Goal: Task Accomplishment & Management: Manage account settings

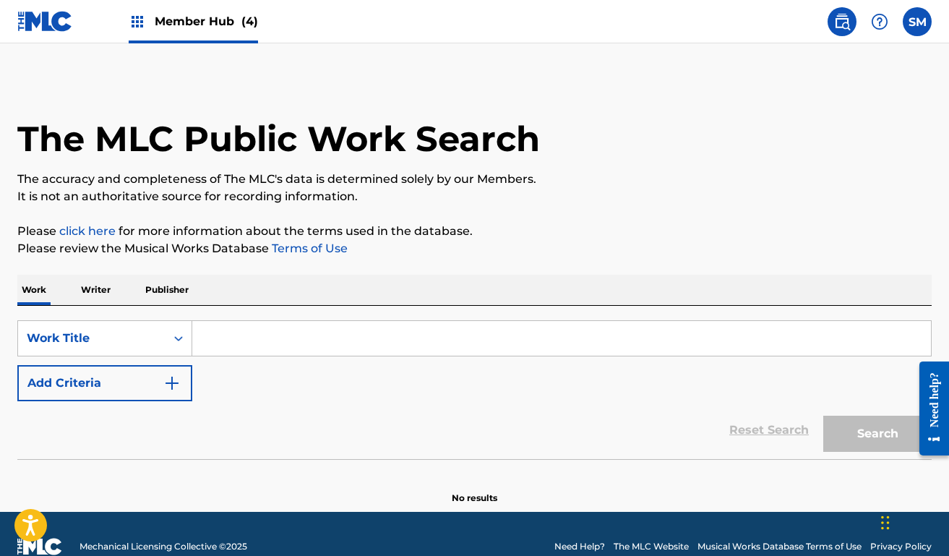
click at [162, 27] on span "Member Hub (4)" at bounding box center [206, 21] width 103 height 17
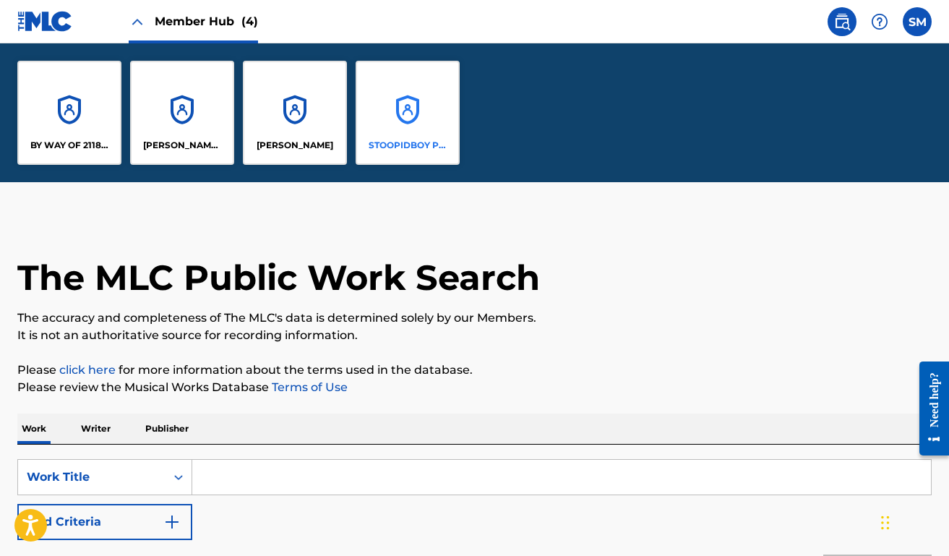
click at [405, 149] on p "STOOPIDBOY PUBLISHING" at bounding box center [408, 145] width 79 height 13
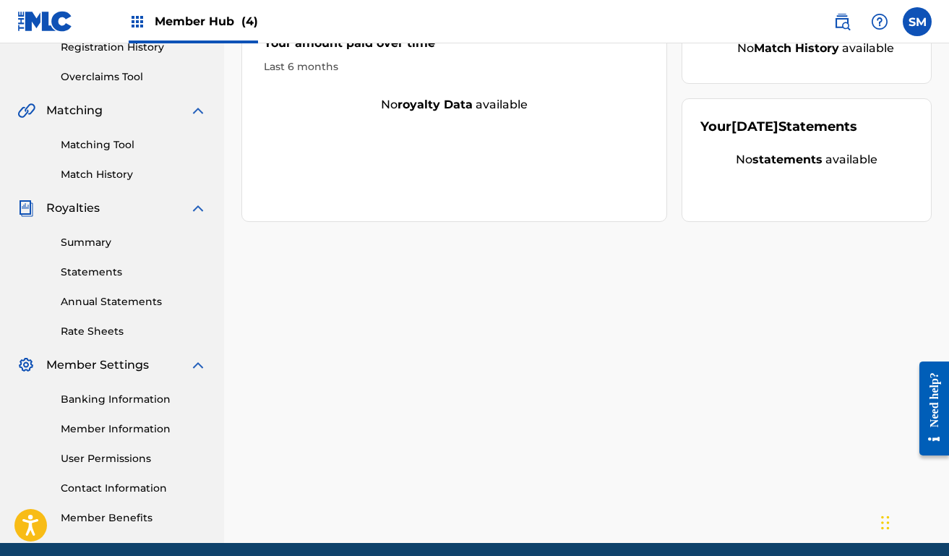
scroll to position [322, 0]
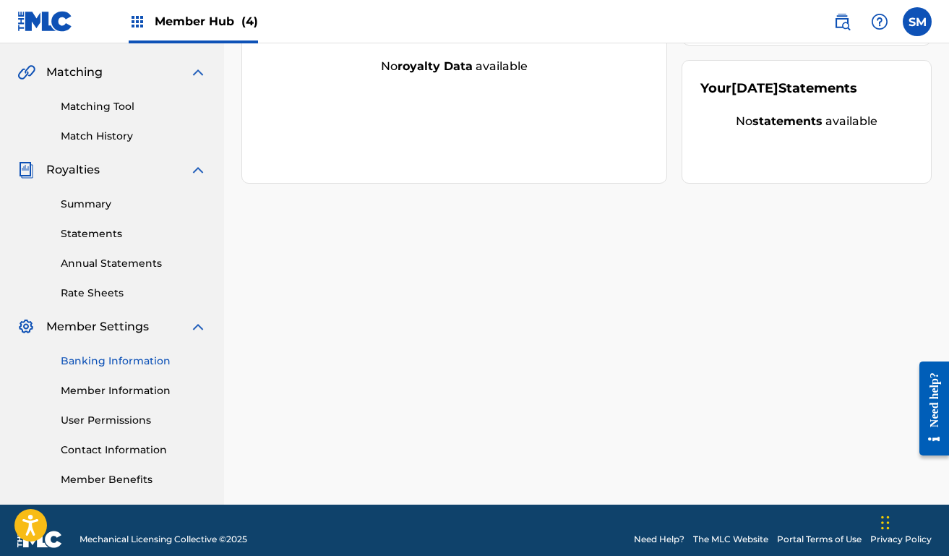
click at [100, 368] on link "Banking Information" at bounding box center [134, 360] width 146 height 15
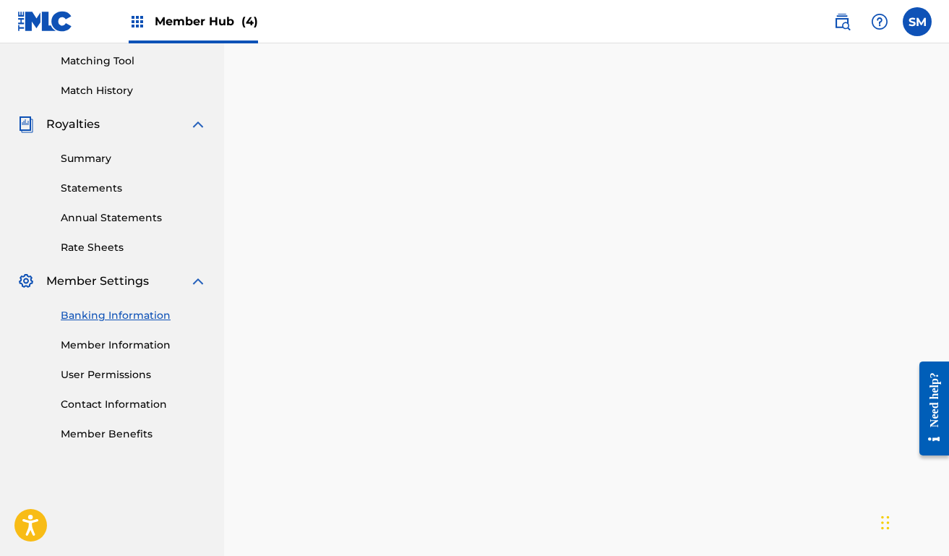
scroll to position [408, 0]
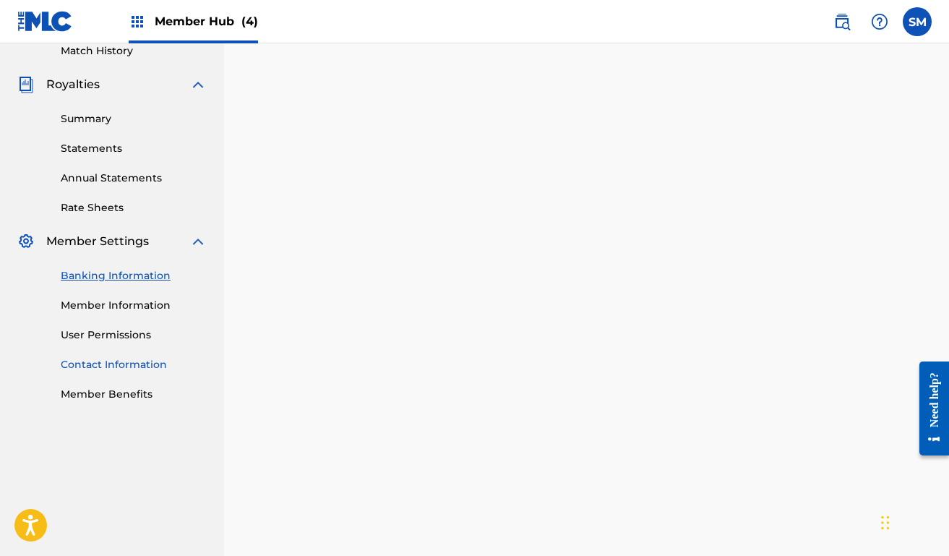
click at [140, 366] on link "Contact Information" at bounding box center [134, 364] width 146 height 15
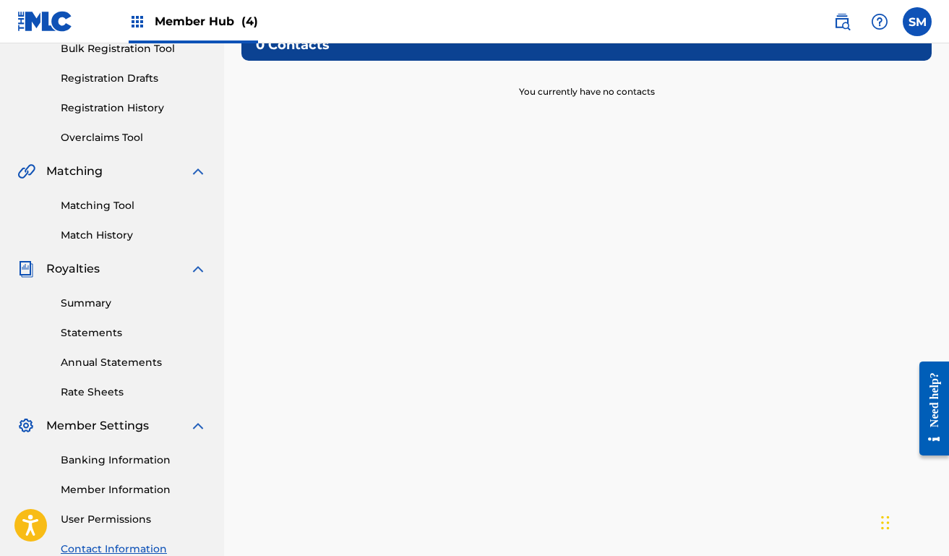
scroll to position [230, 0]
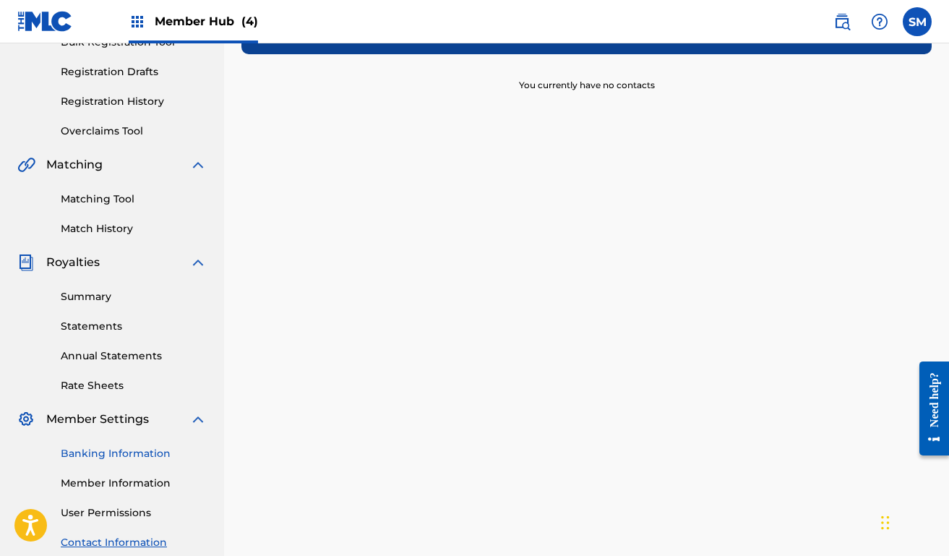
click at [124, 460] on link "Banking Information" at bounding box center [134, 453] width 146 height 15
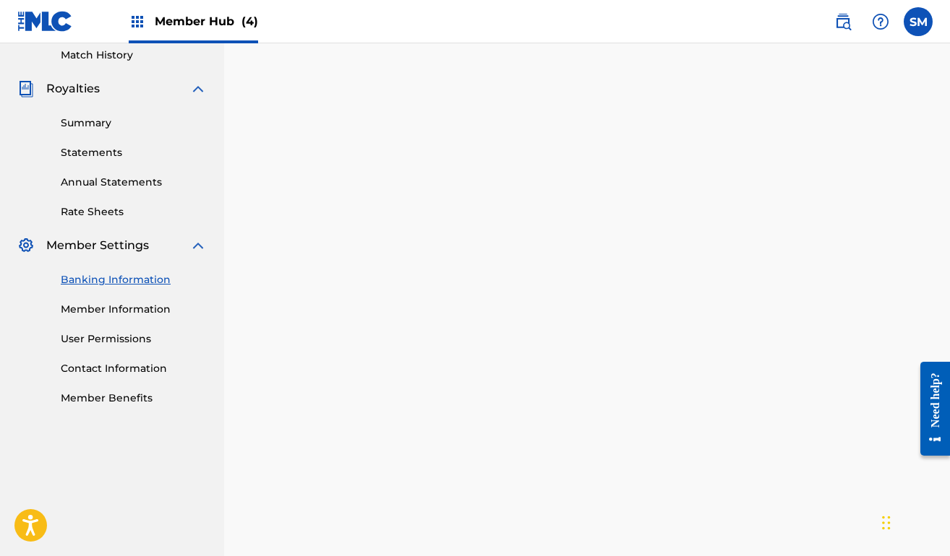
scroll to position [260, 0]
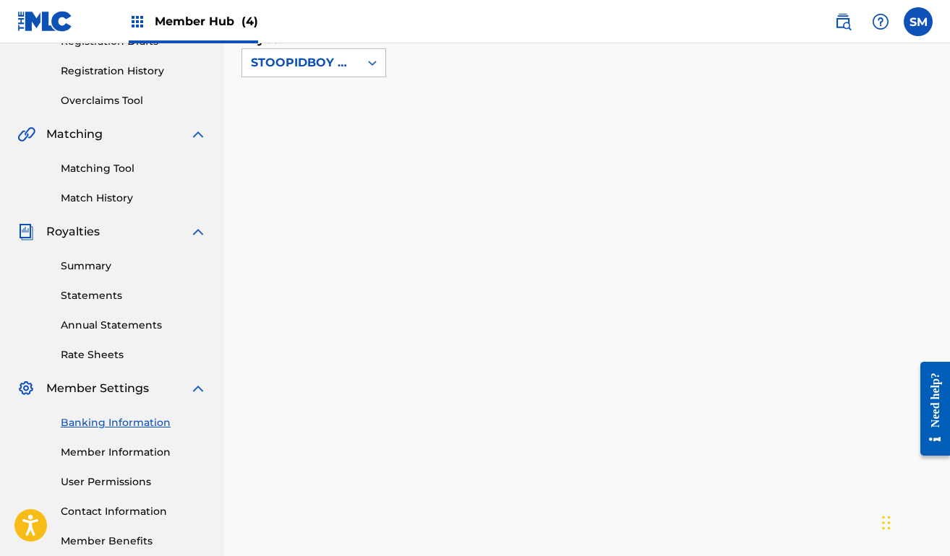
click at [111, 426] on link "Banking Information" at bounding box center [134, 423] width 146 height 15
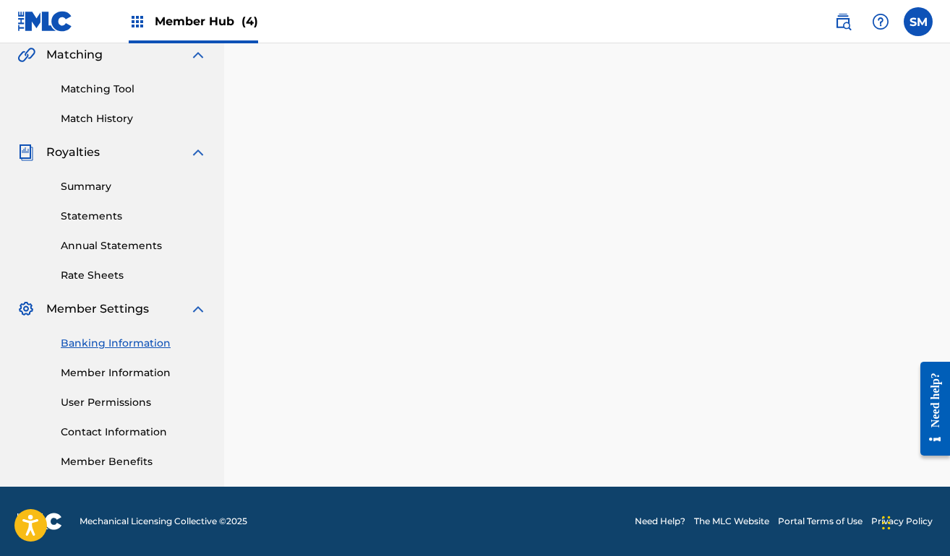
scroll to position [340, 0]
click at [119, 347] on link "Banking Information" at bounding box center [134, 343] width 146 height 15
click at [100, 341] on link "Banking Information" at bounding box center [134, 343] width 146 height 15
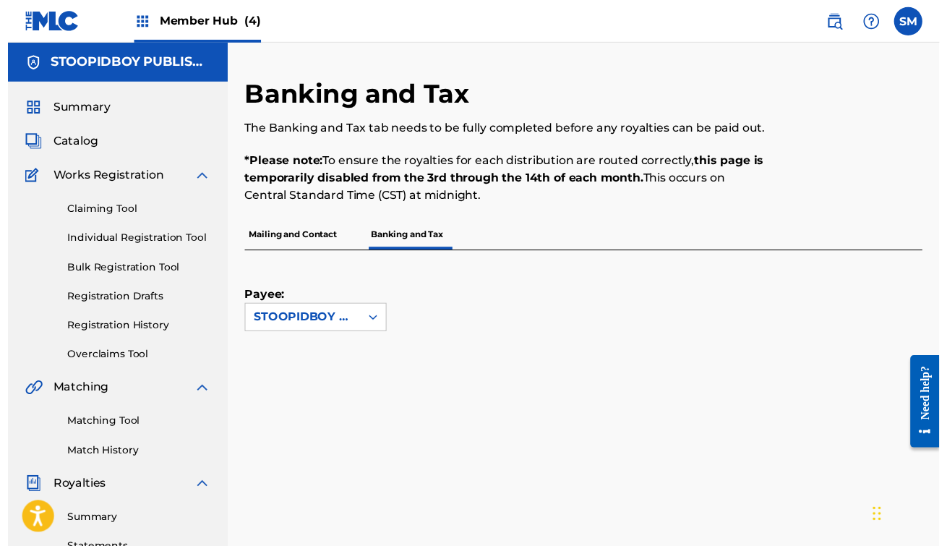
scroll to position [0, 0]
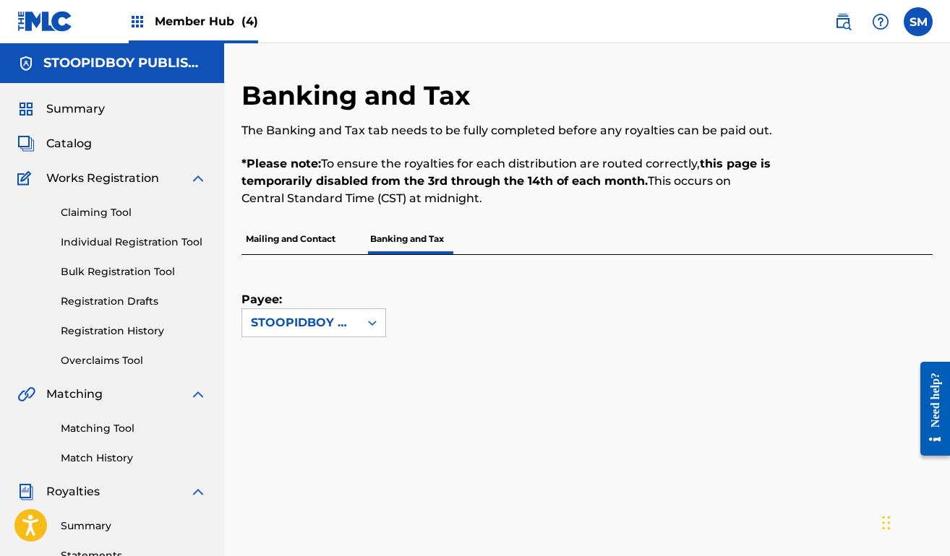
click at [173, 12] on div "Member Hub (4)" at bounding box center [193, 21] width 129 height 43
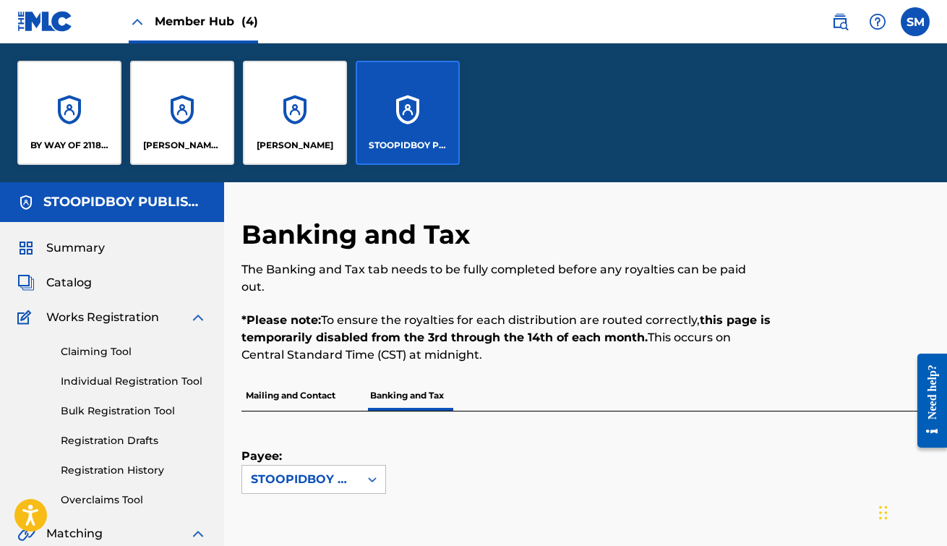
click at [405, 145] on p "STOOPIDBOY PUBLISHING" at bounding box center [408, 145] width 79 height 13
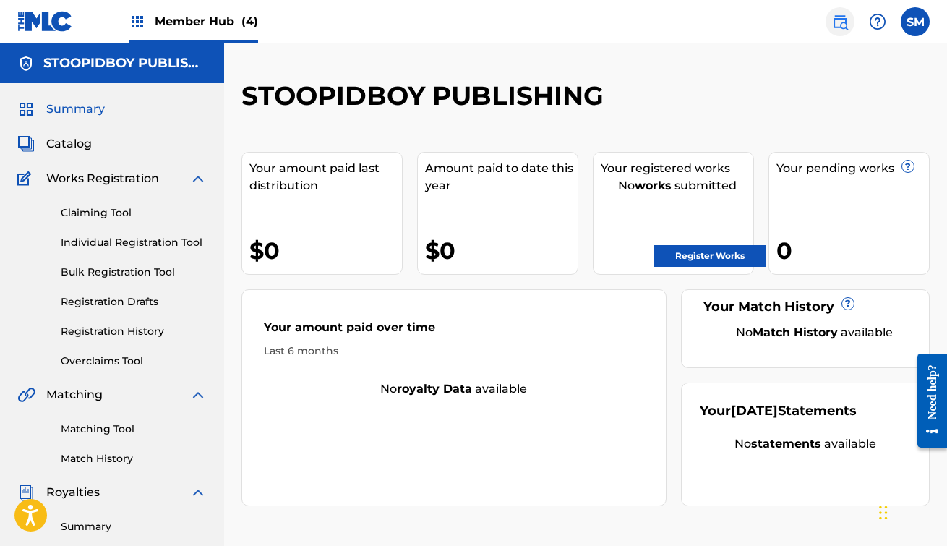
click at [839, 20] on img at bounding box center [839, 21] width 17 height 17
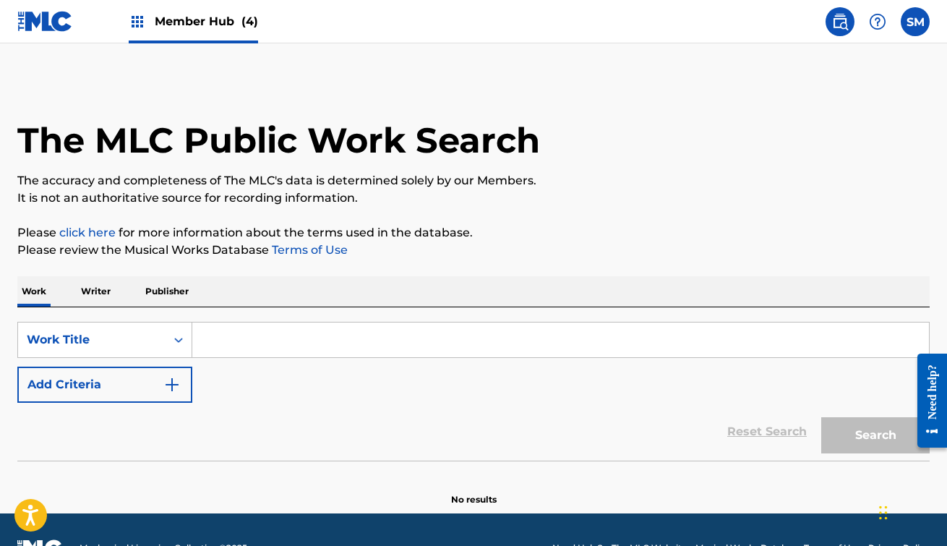
click at [238, 335] on input "Search Form" at bounding box center [560, 339] width 736 height 35
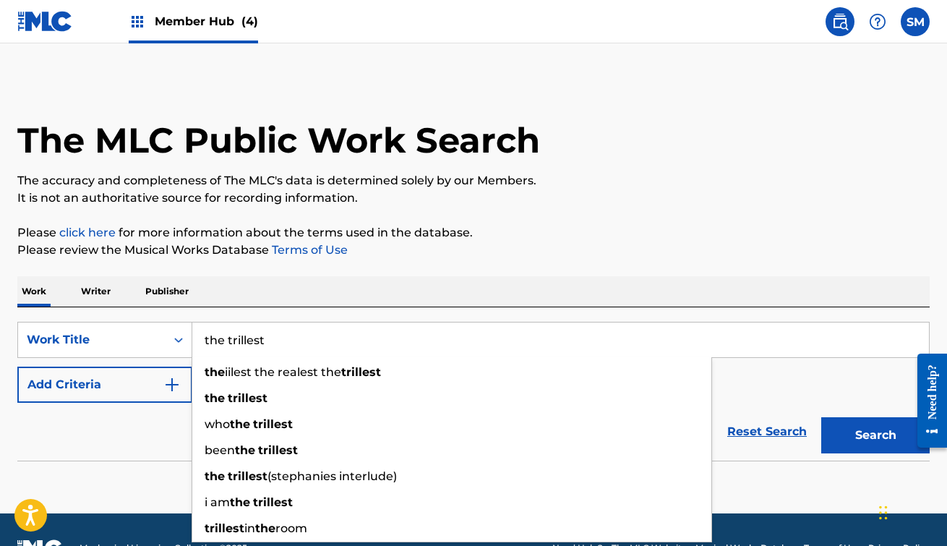
type input "the trillest"
click at [875, 435] on button "Search" at bounding box center [875, 435] width 108 height 36
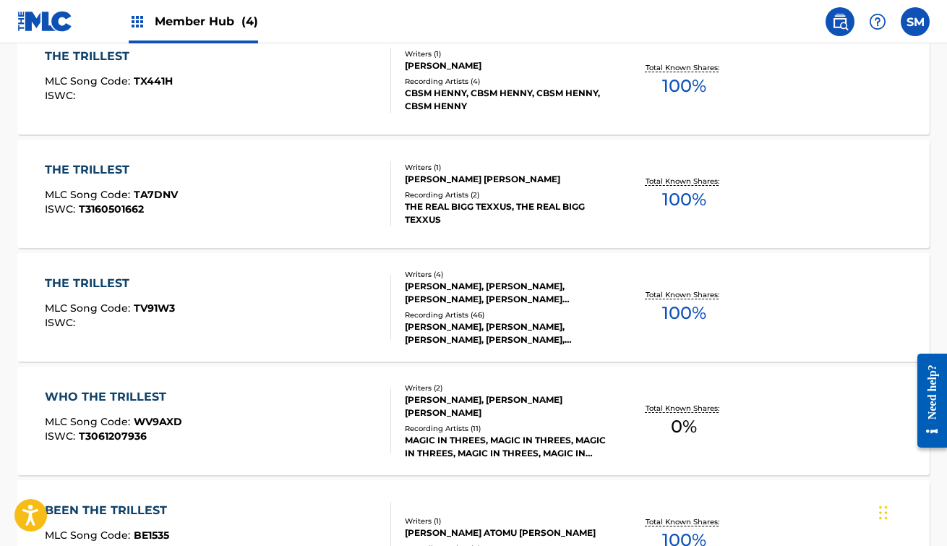
scroll to position [698, 0]
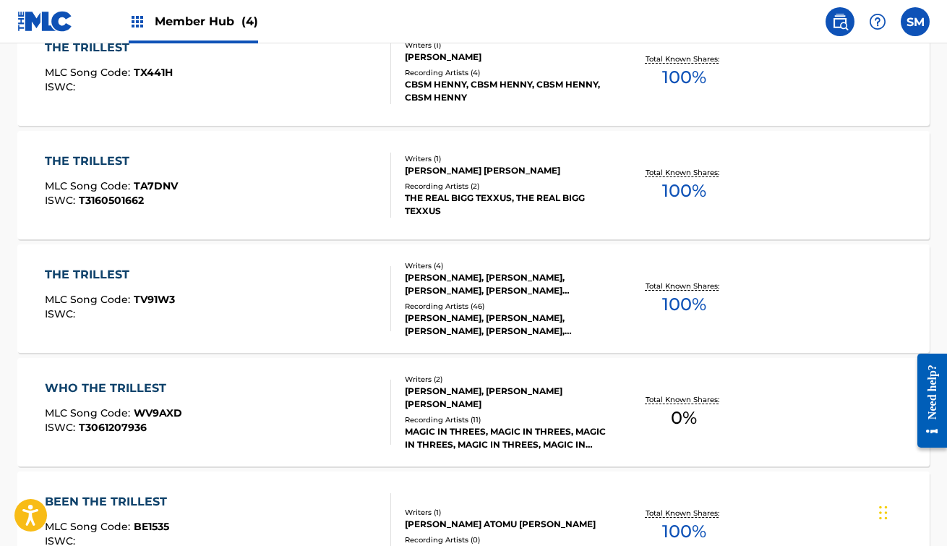
click at [459, 332] on div "[PERSON_NAME], [PERSON_NAME], [PERSON_NAME], [PERSON_NAME], [PERSON_NAME]" at bounding box center [506, 324] width 203 height 26
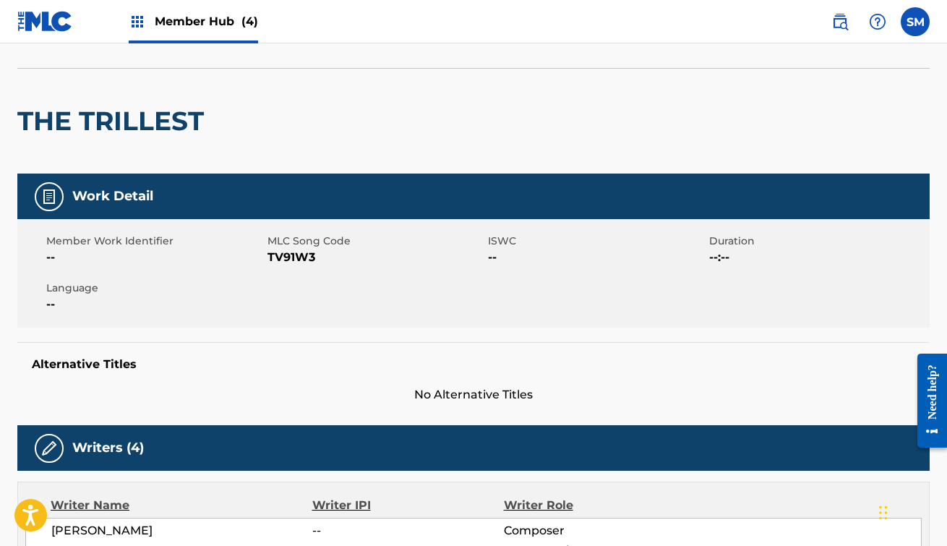
scroll to position [590, 0]
